Goal: Communication & Community: Answer question/provide support

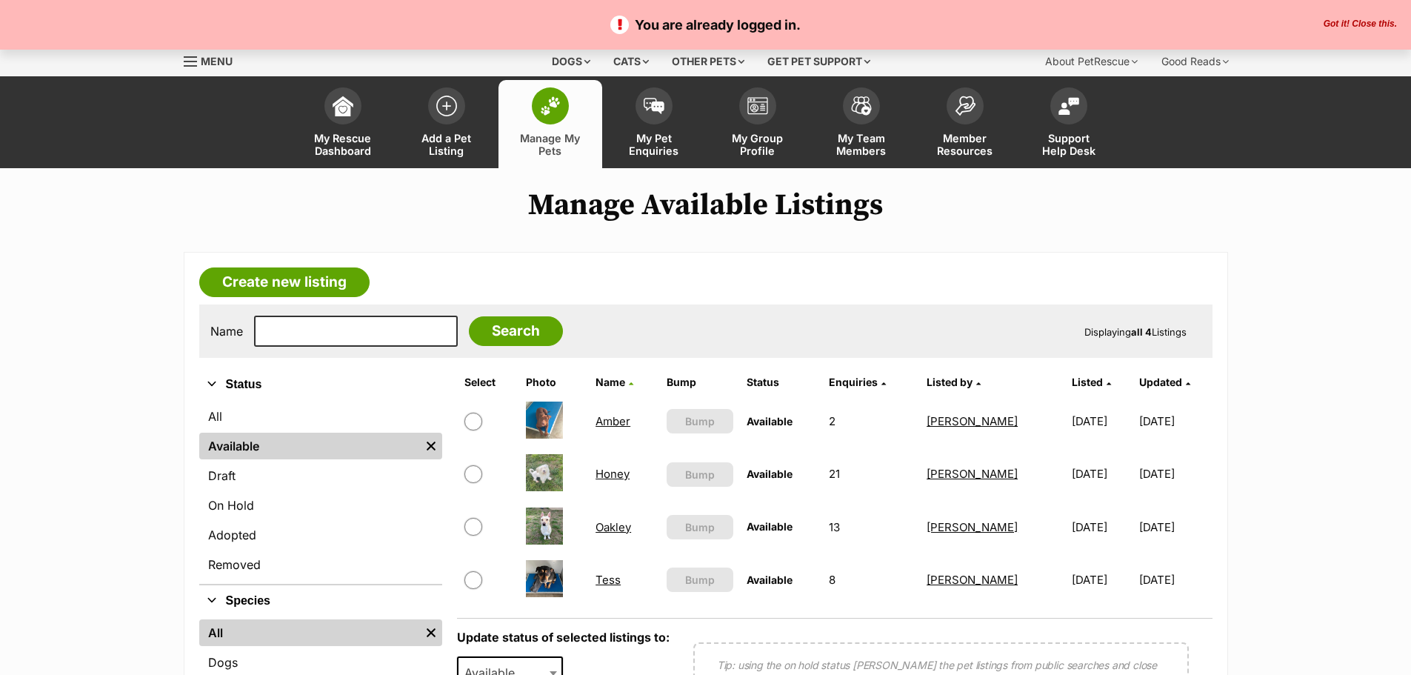
click at [604, 476] on link "Honey" at bounding box center [613, 474] width 34 height 14
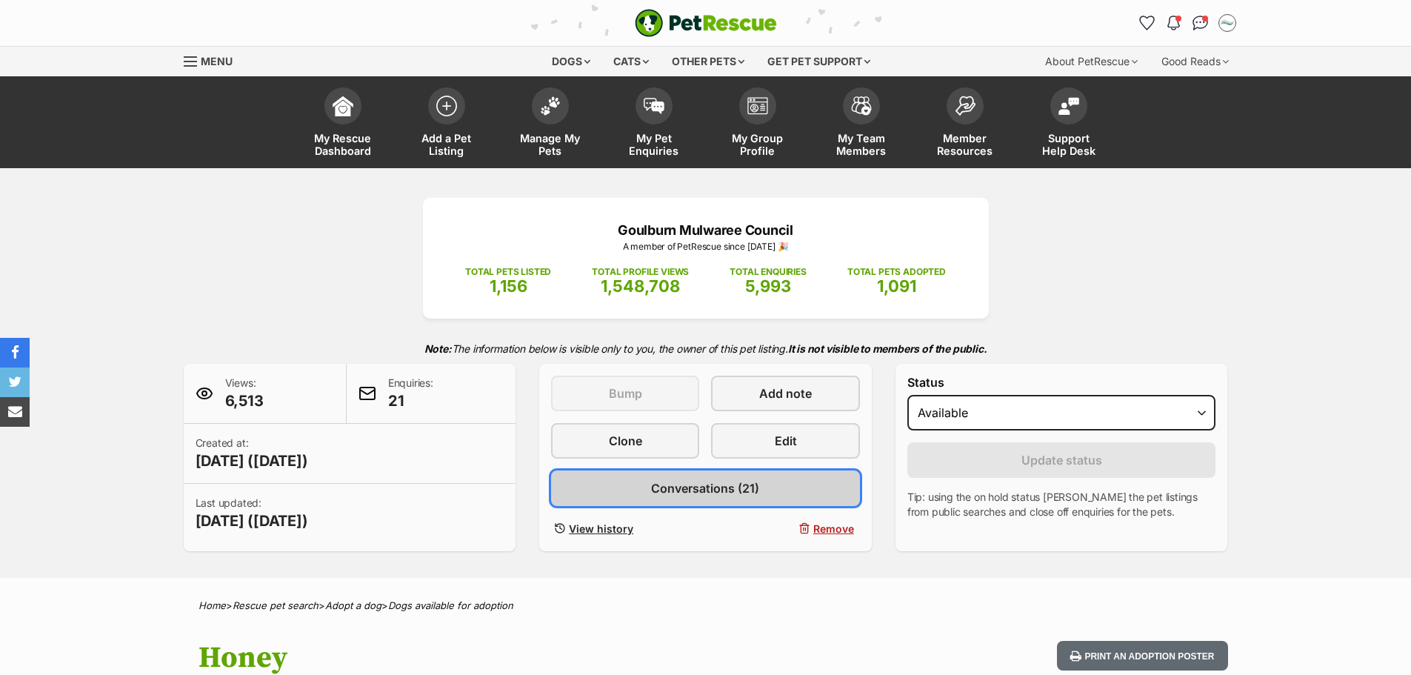
click at [802, 488] on link "Conversations (21)" at bounding box center [705, 488] width 309 height 36
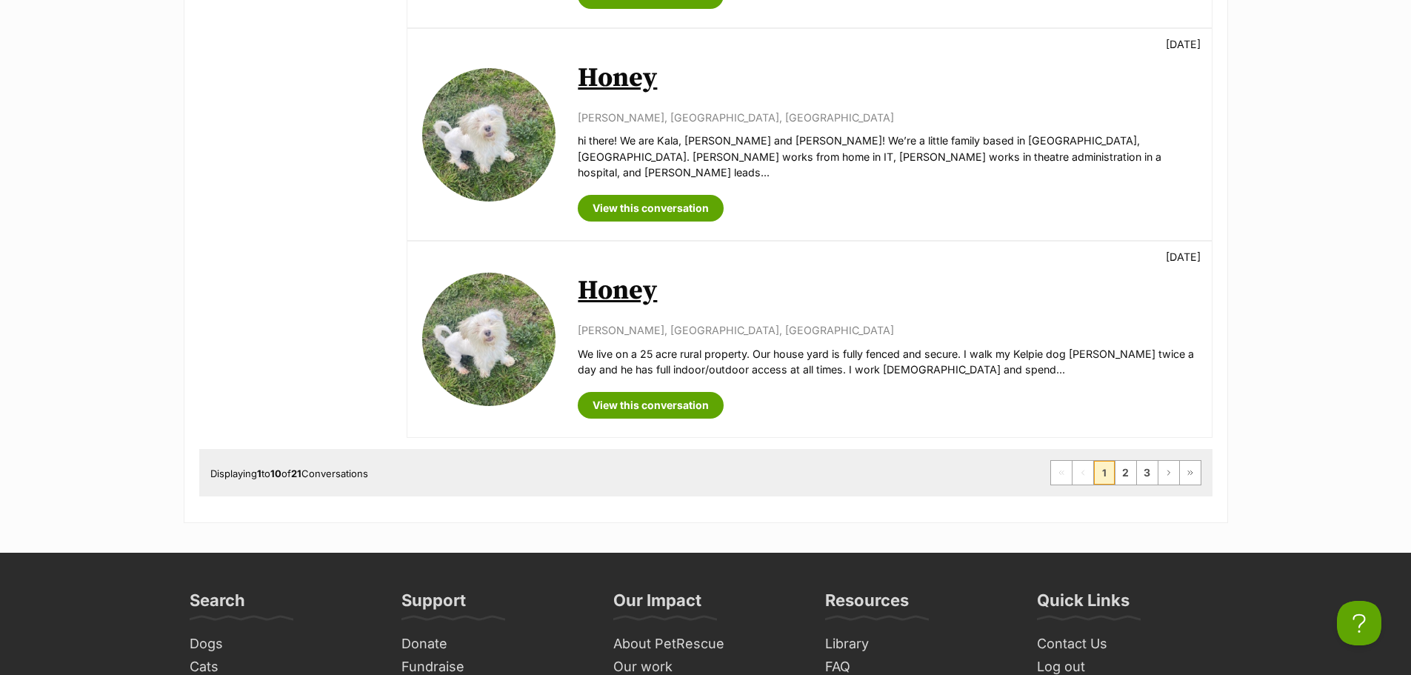
scroll to position [1926, 0]
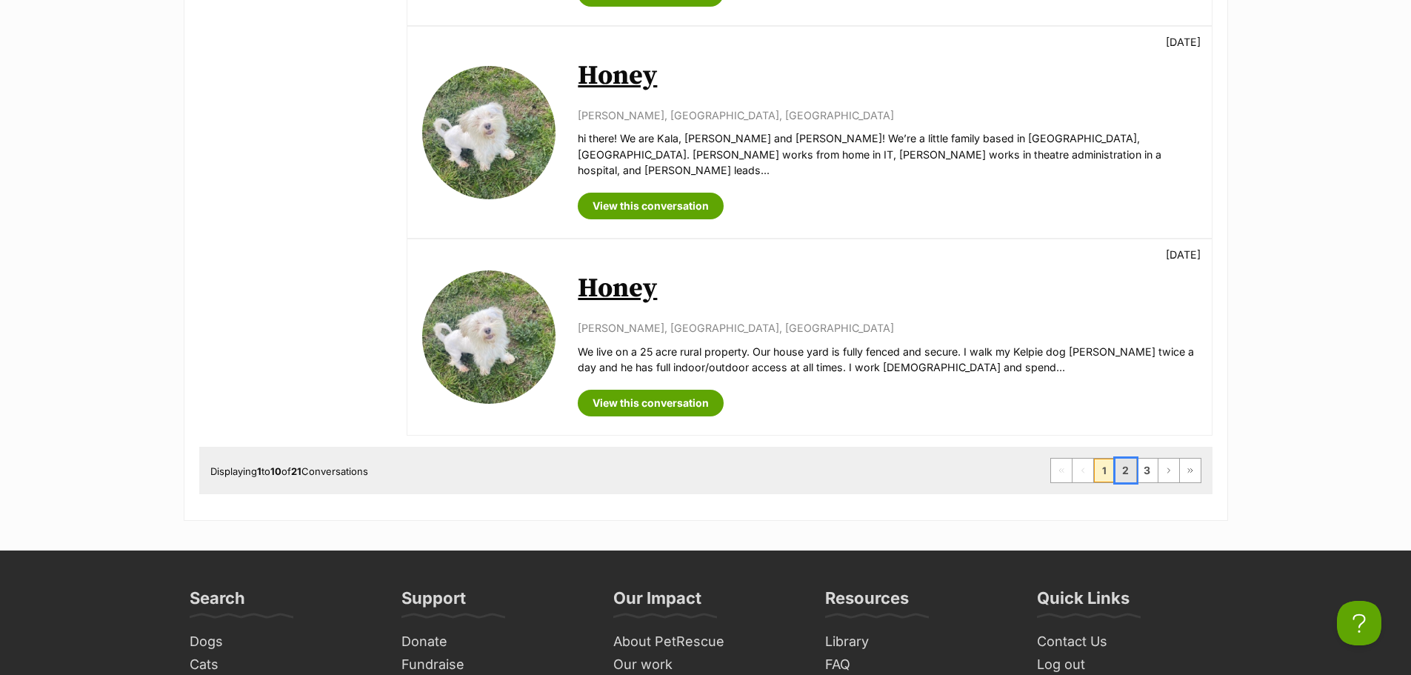
click at [1119, 459] on link "2" at bounding box center [1126, 471] width 21 height 24
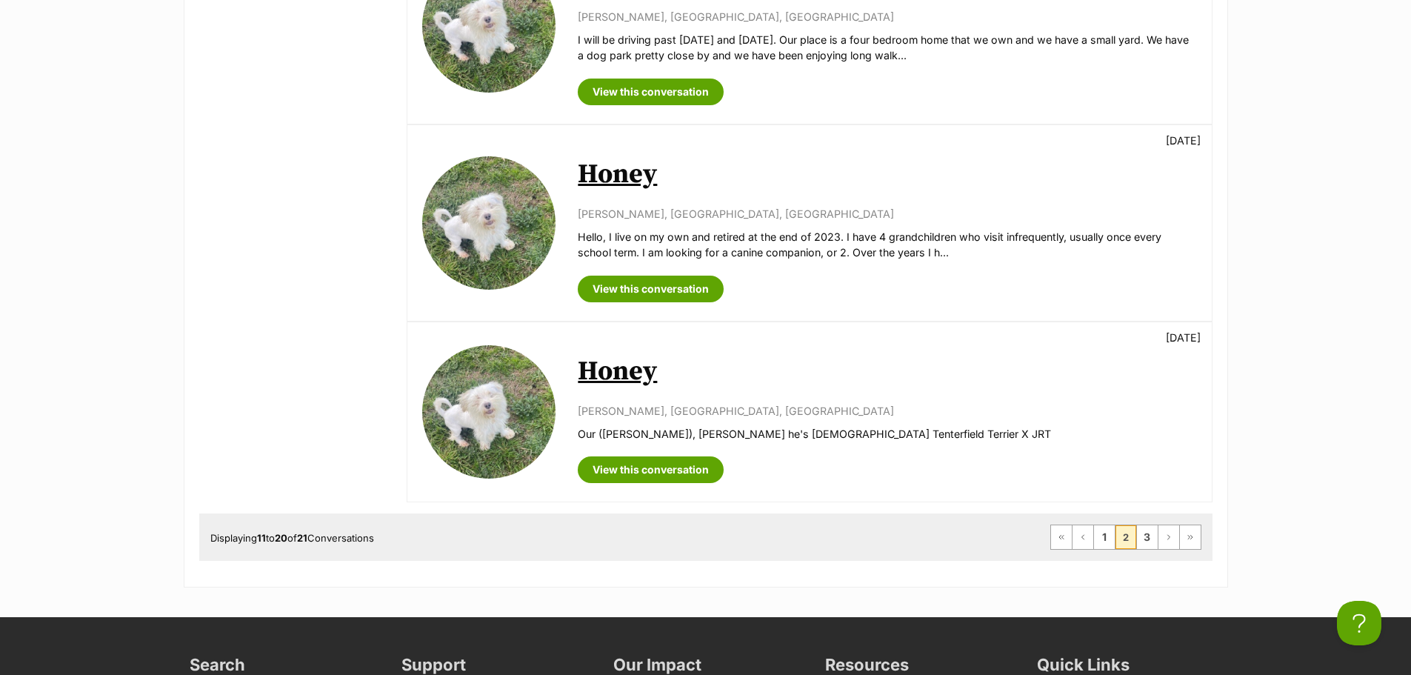
scroll to position [1852, 0]
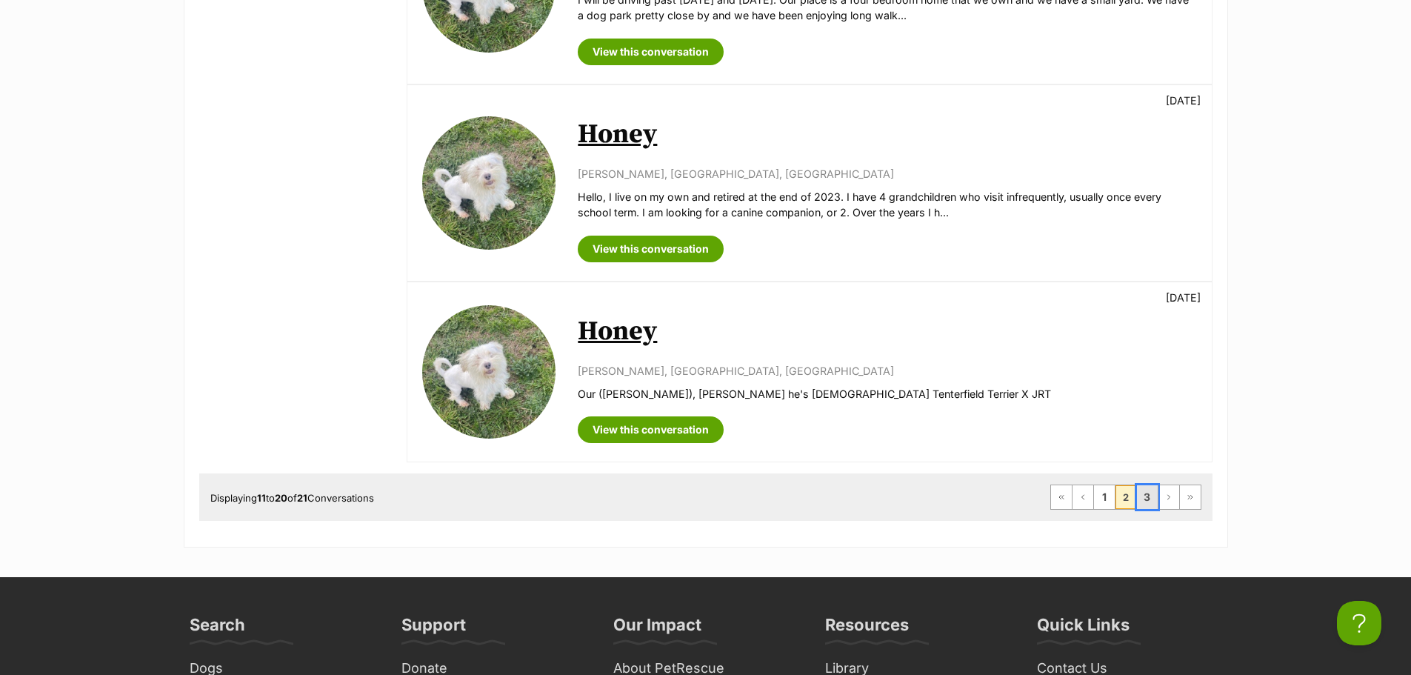
click at [1147, 485] on link "3" at bounding box center [1147, 497] width 21 height 24
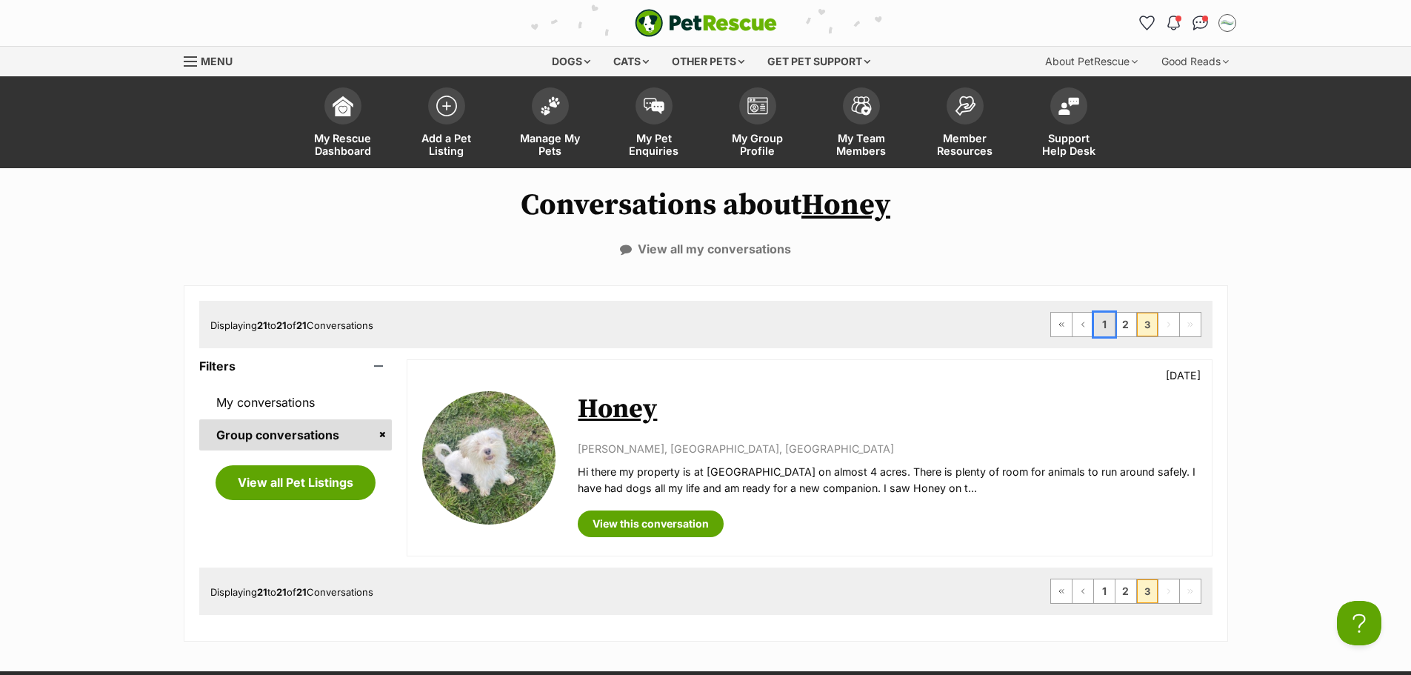
click at [1107, 330] on link "1" at bounding box center [1104, 325] width 21 height 24
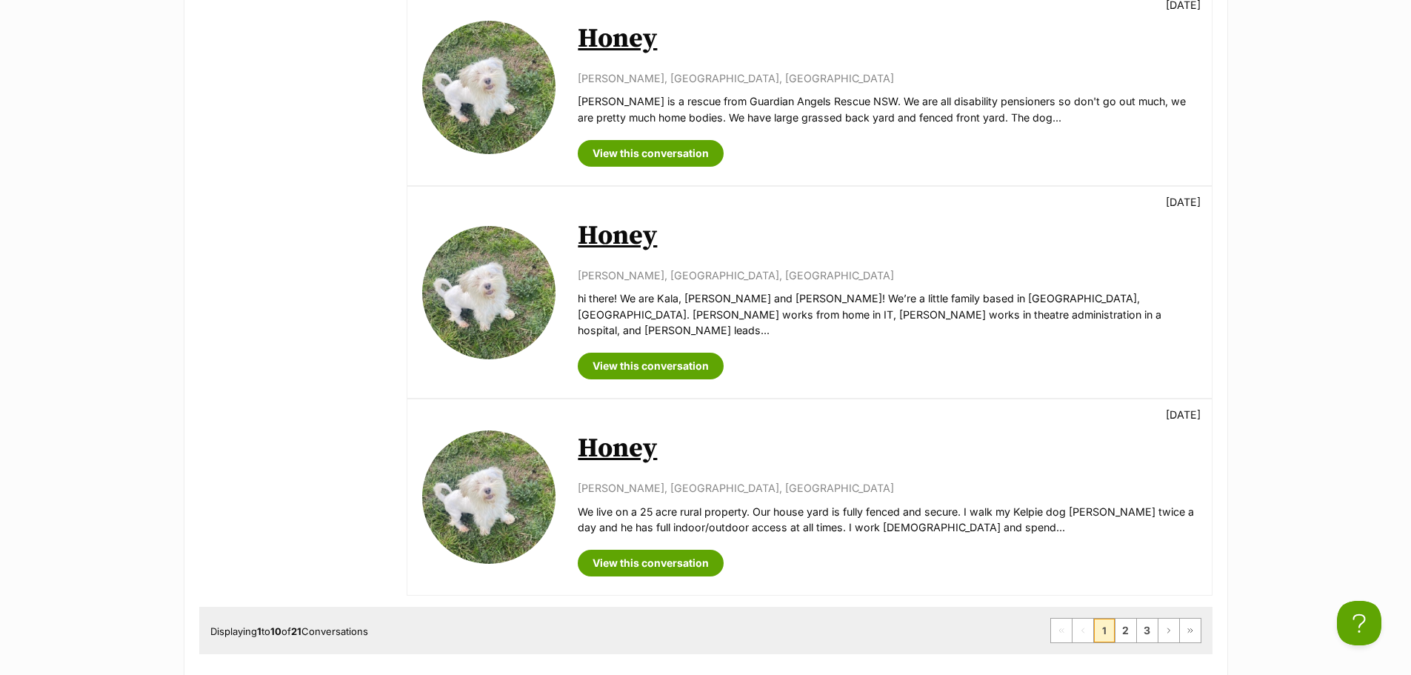
scroll to position [1778, 0]
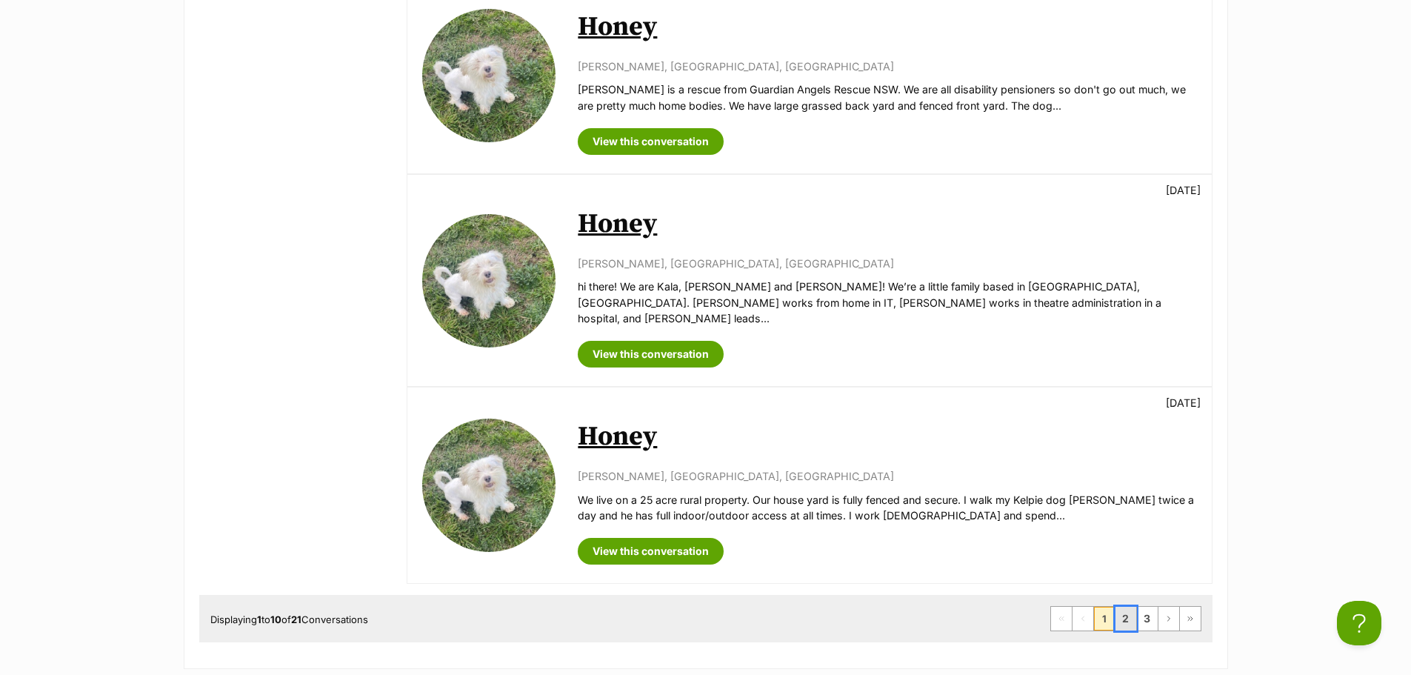
click at [1124, 607] on link "2" at bounding box center [1126, 619] width 21 height 24
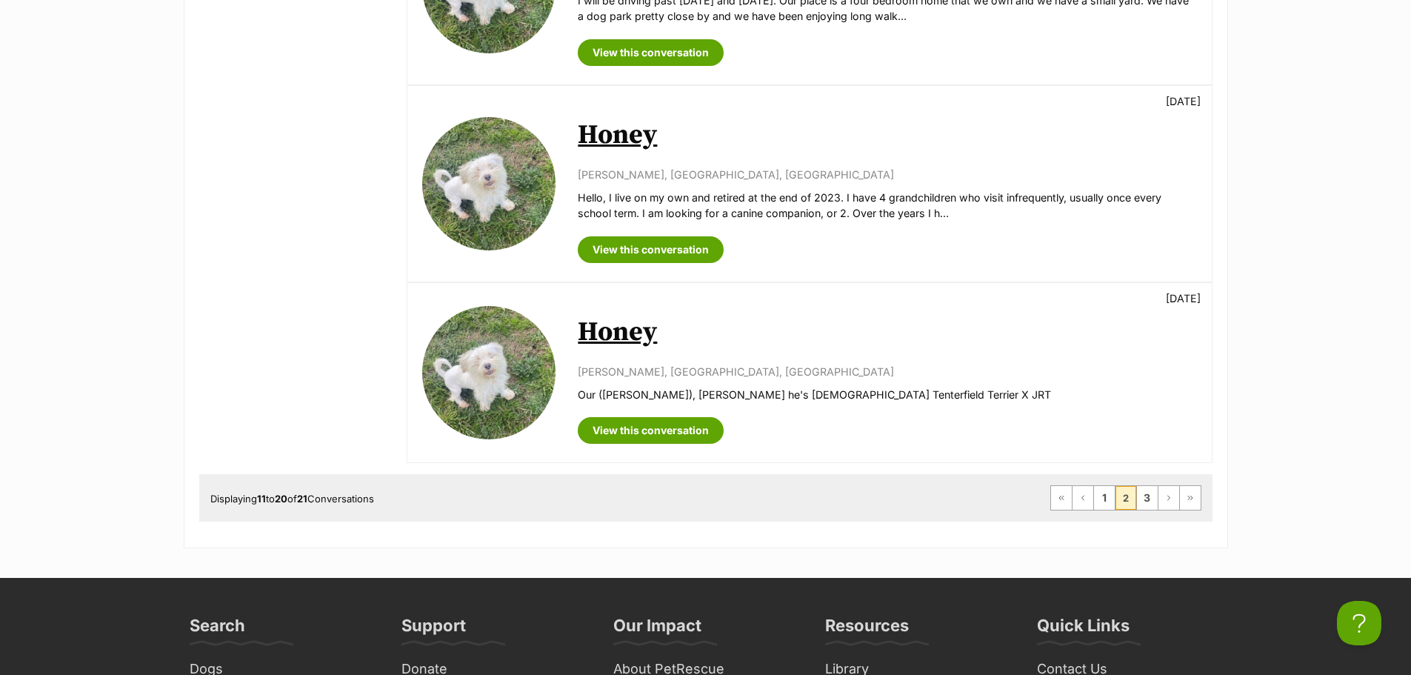
scroll to position [1852, 0]
click at [1147, 492] on link "3" at bounding box center [1147, 497] width 21 height 24
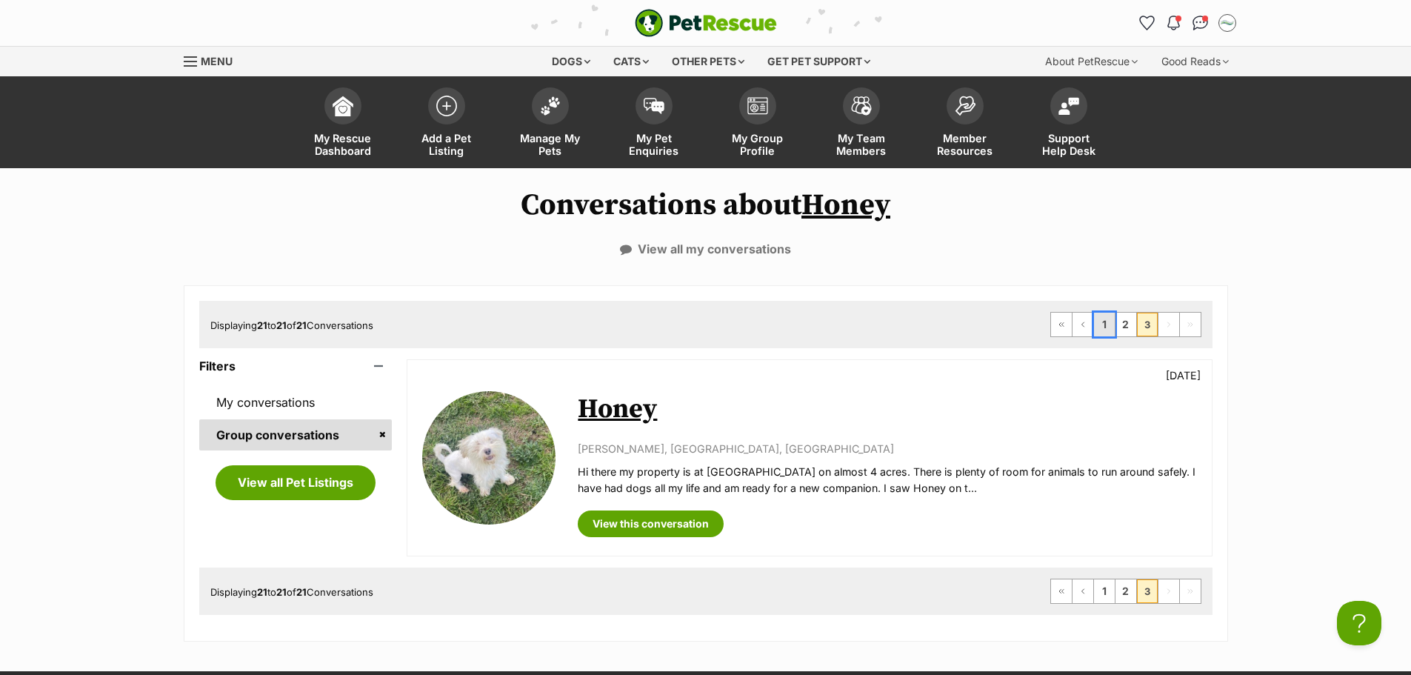
click at [1110, 327] on link "1" at bounding box center [1104, 325] width 21 height 24
